Goal: Complete application form: Complete application form

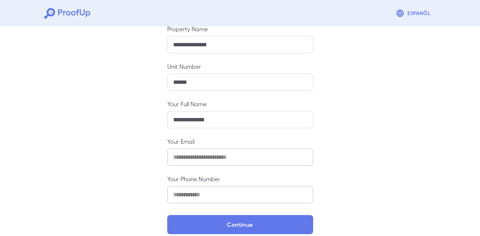
scroll to position [88, 0]
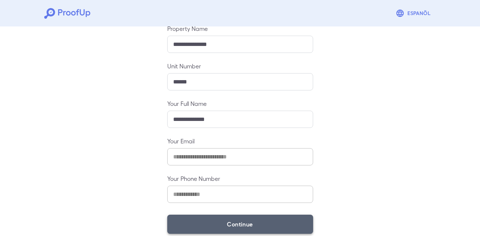
click at [284, 218] on button "Continue" at bounding box center [240, 224] width 146 height 19
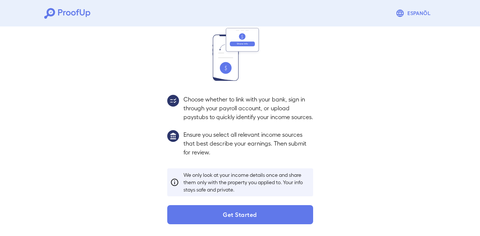
scroll to position [87, 0]
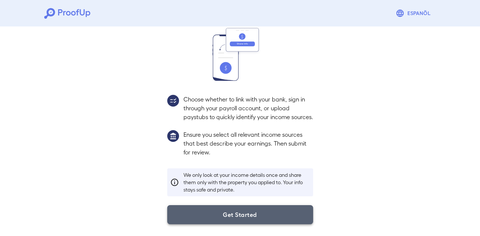
click at [263, 219] on button "Get Started" at bounding box center [240, 214] width 146 height 19
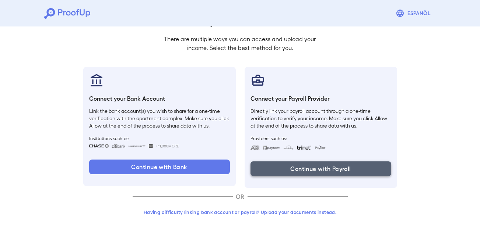
click at [327, 166] on button "Continue with Payroll" at bounding box center [320, 169] width 141 height 15
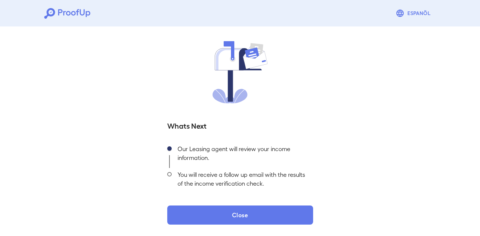
scroll to position [46, 0]
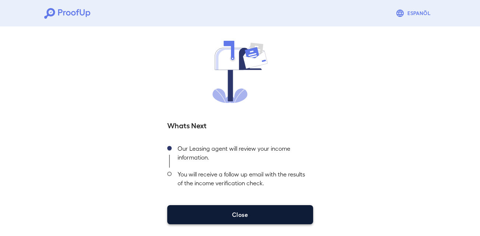
click at [285, 211] on button "Close" at bounding box center [240, 214] width 146 height 19
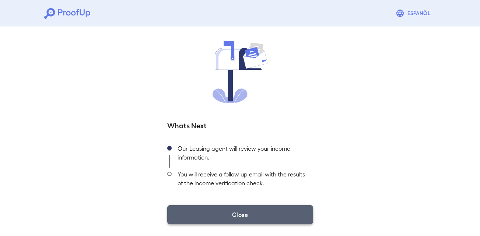
click at [243, 215] on button "Close" at bounding box center [240, 214] width 146 height 19
click at [232, 215] on button "Close" at bounding box center [240, 214] width 146 height 19
